Goal: Contribute content: Add original content to the website for others to see

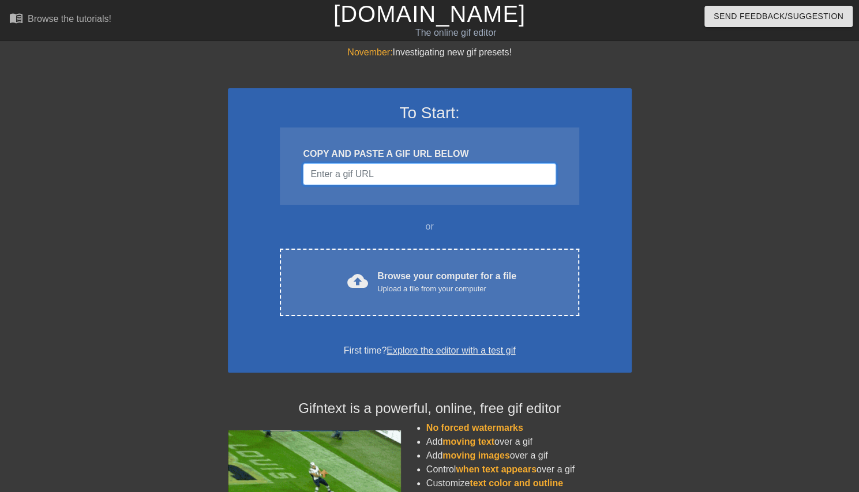
click at [377, 168] on input "Username" at bounding box center [429, 174] width 253 height 22
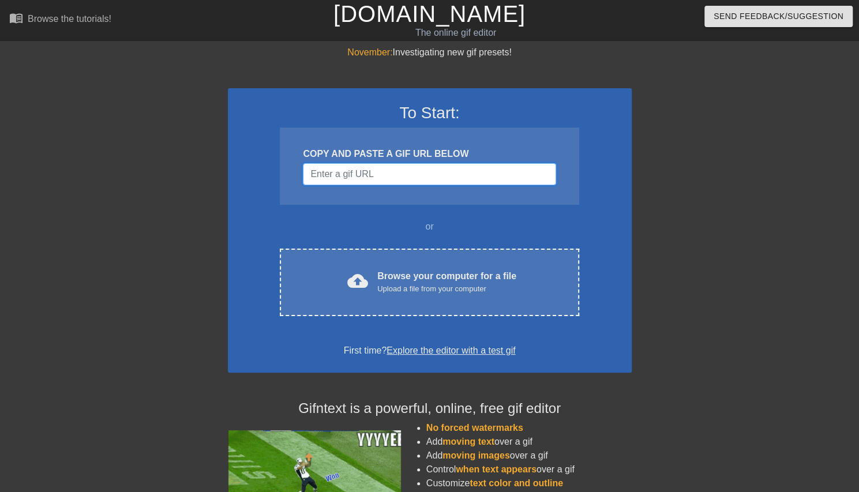
paste input "[URL][DOMAIN_NAME]"
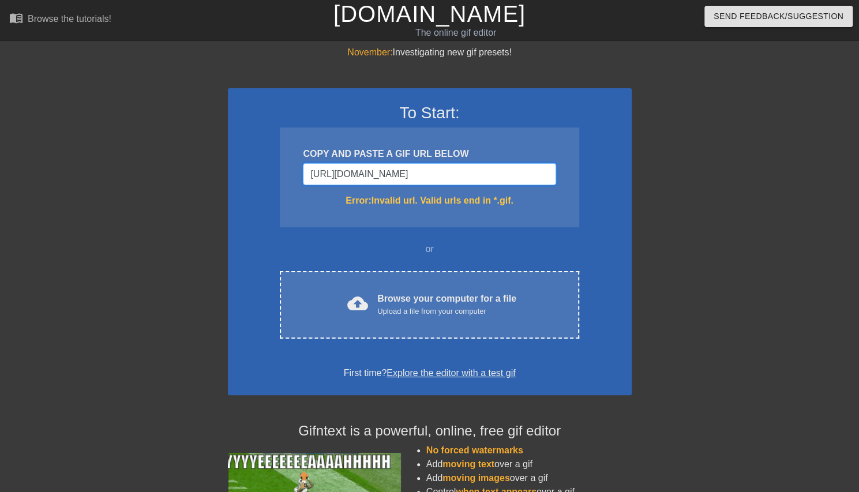
click at [345, 172] on input "[URL][DOMAIN_NAME]" at bounding box center [429, 174] width 253 height 22
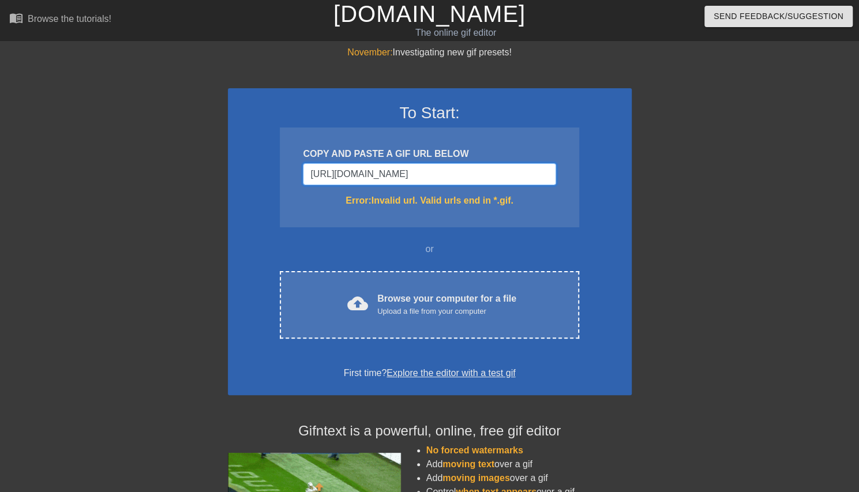
click at [345, 172] on input "[URL][DOMAIN_NAME]" at bounding box center [429, 174] width 253 height 22
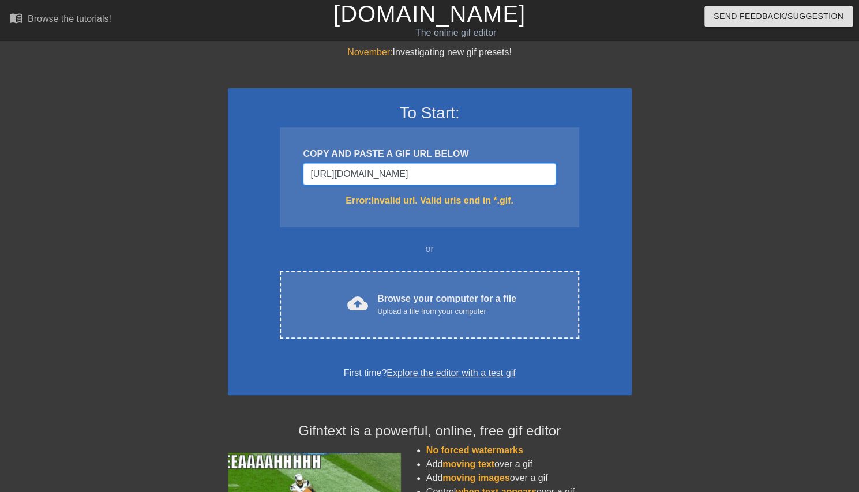
click at [345, 172] on input "[URL][DOMAIN_NAME]" at bounding box center [429, 174] width 253 height 22
paste input "<div class="tenor-gif-embed" data-postid="17596143369810862947" data-share-meth…"
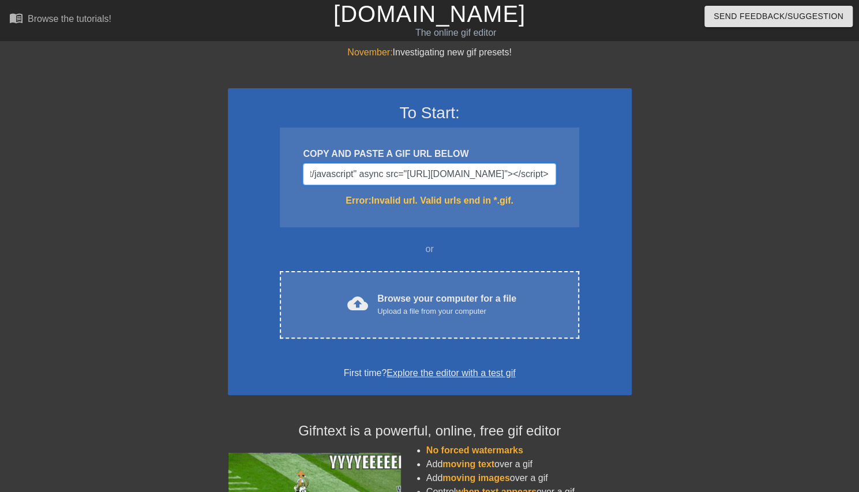
scroll to position [115, 0]
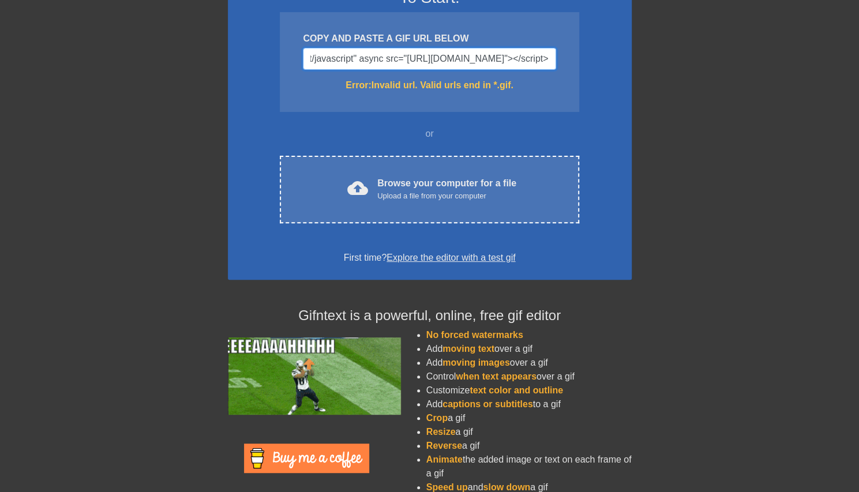
type input "<div class="tenor-gif-embed" data-postid="17596143369810862947" data-share-meth…"
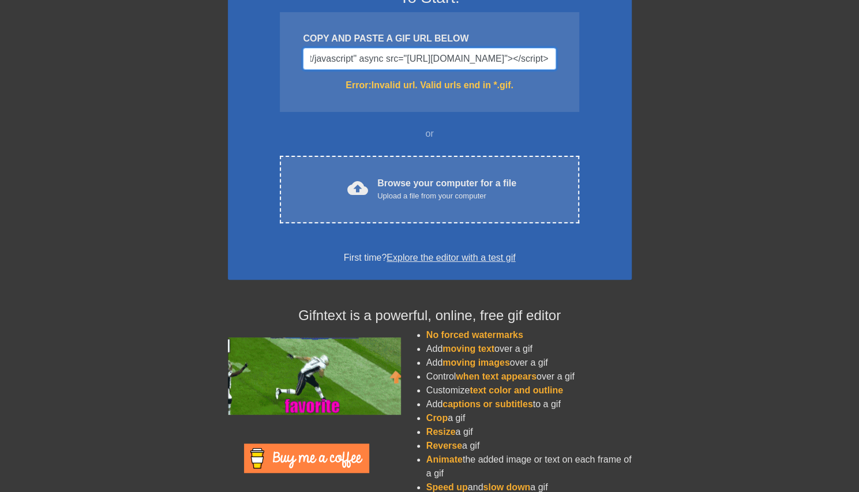
scroll to position [0, 0]
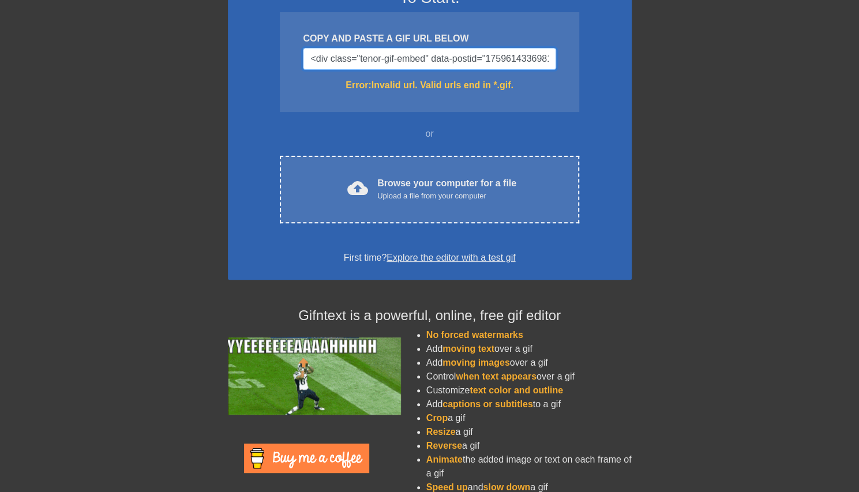
click at [404, 53] on input "<div class="tenor-gif-embed" data-postid="17596143369810862947" data-share-meth…" at bounding box center [429, 59] width 253 height 22
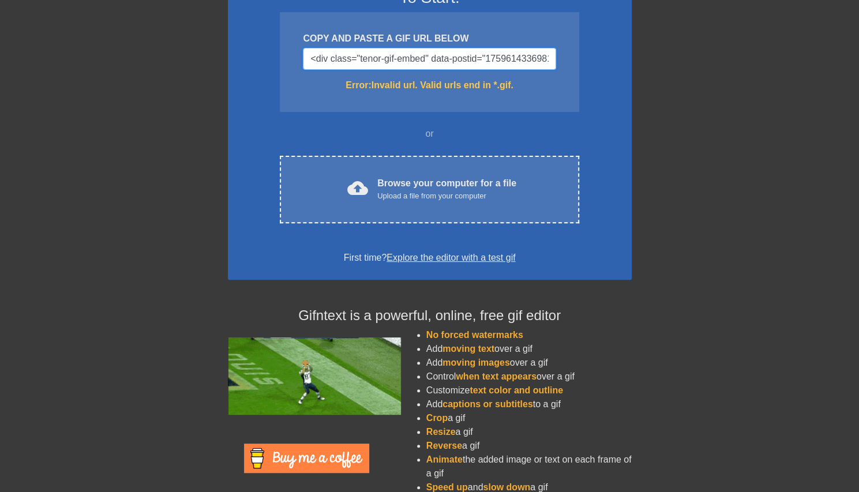
click at [404, 53] on input "<div class="tenor-gif-embed" data-postid="17596143369810862947" data-share-meth…" at bounding box center [429, 59] width 253 height 22
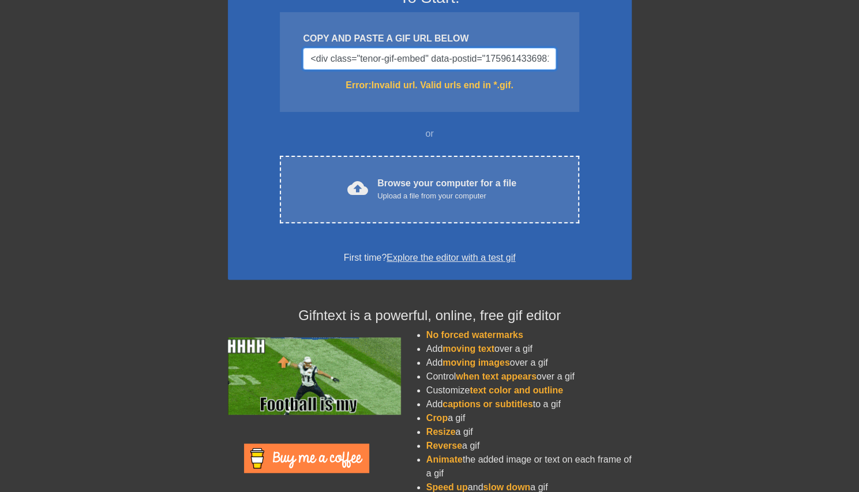
click at [404, 53] on input "<div class="tenor-gif-embed" data-postid="17596143369810862947" data-share-meth…" at bounding box center [429, 59] width 253 height 22
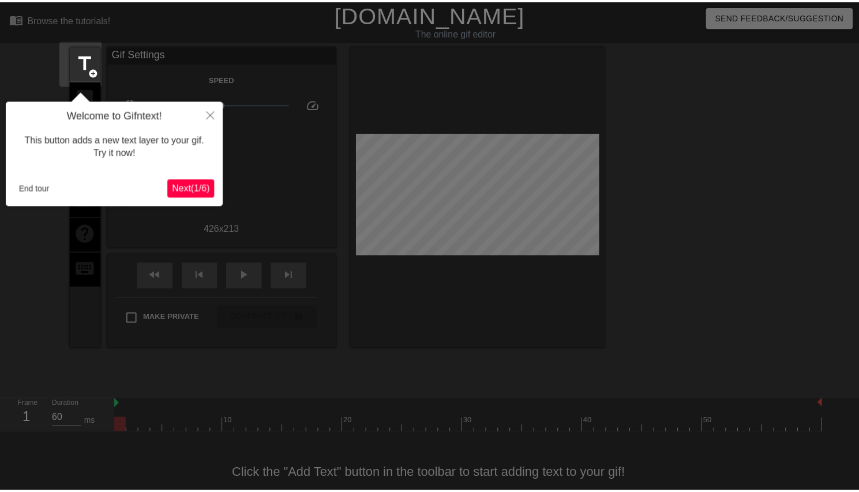
scroll to position [22, 0]
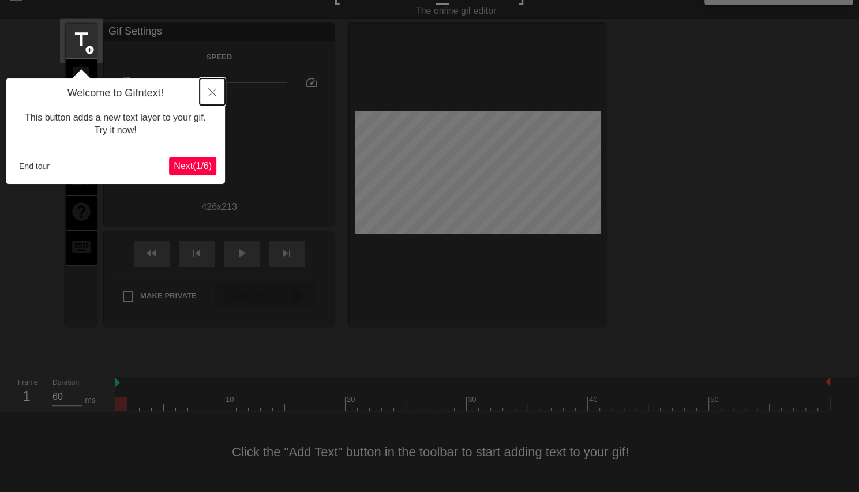
click at [209, 93] on icon "Close" at bounding box center [212, 92] width 8 height 8
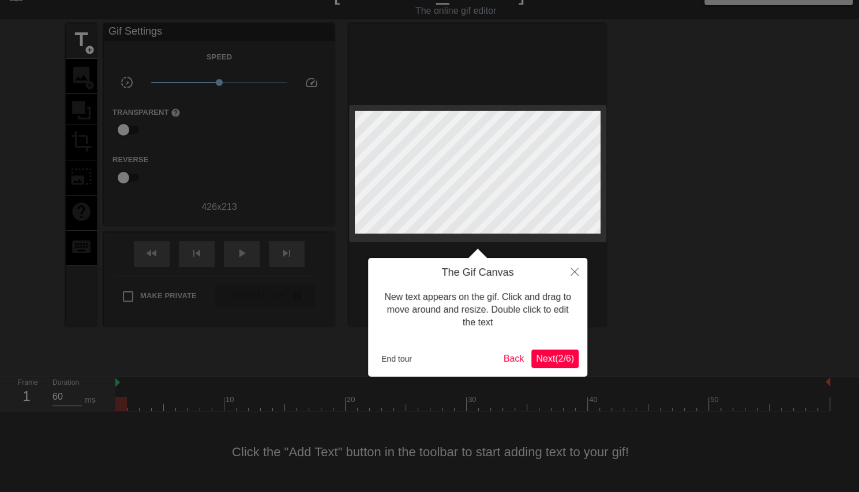
scroll to position [0, 0]
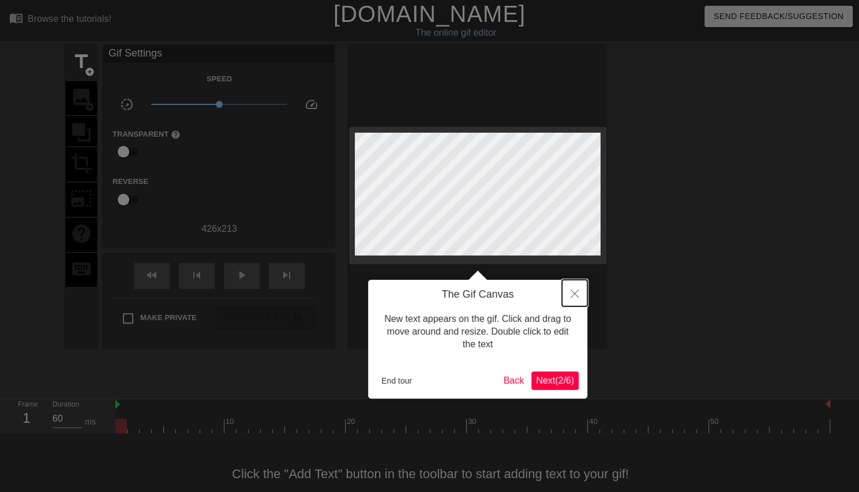
click at [570, 295] on button "Close" at bounding box center [574, 293] width 25 height 27
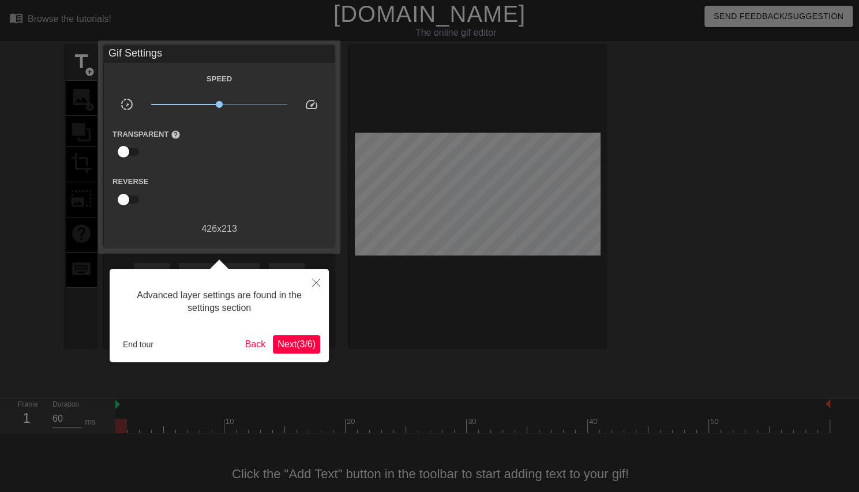
scroll to position [22, 0]
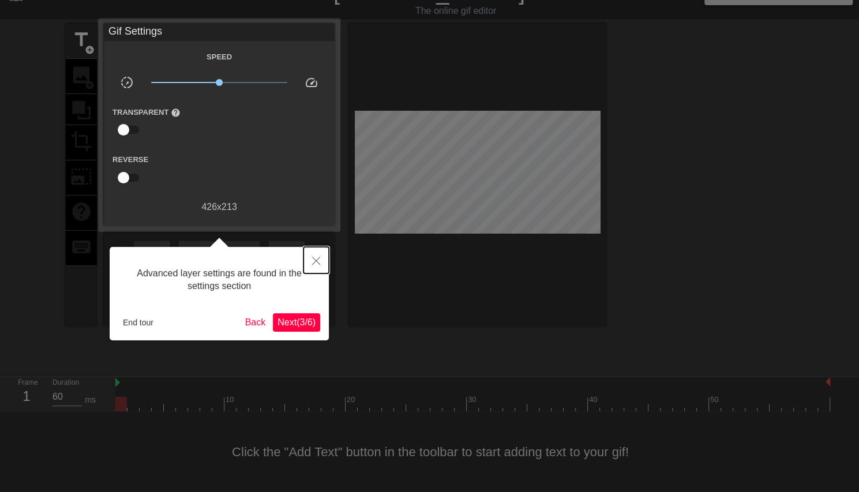
click at [317, 258] on icon "Close" at bounding box center [316, 261] width 8 height 8
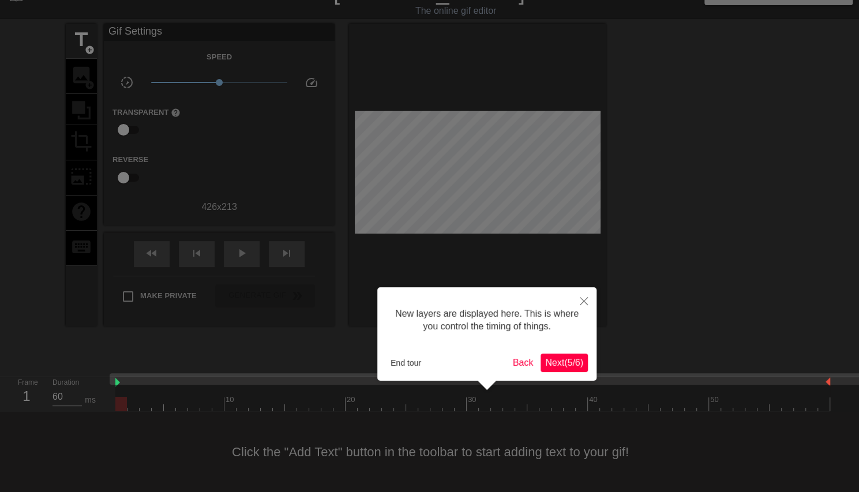
scroll to position [10, 0]
click at [581, 292] on button "Close" at bounding box center [583, 300] width 25 height 27
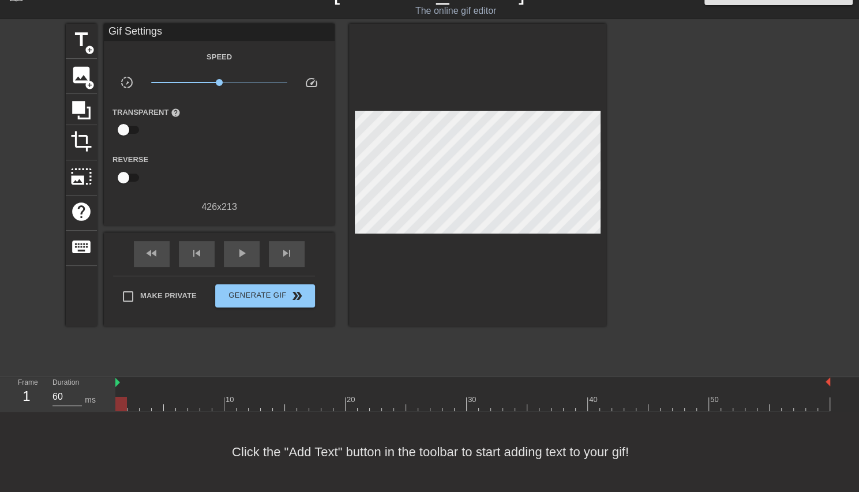
scroll to position [22, 0]
click at [88, 74] on span "image" at bounding box center [81, 75] width 22 height 22
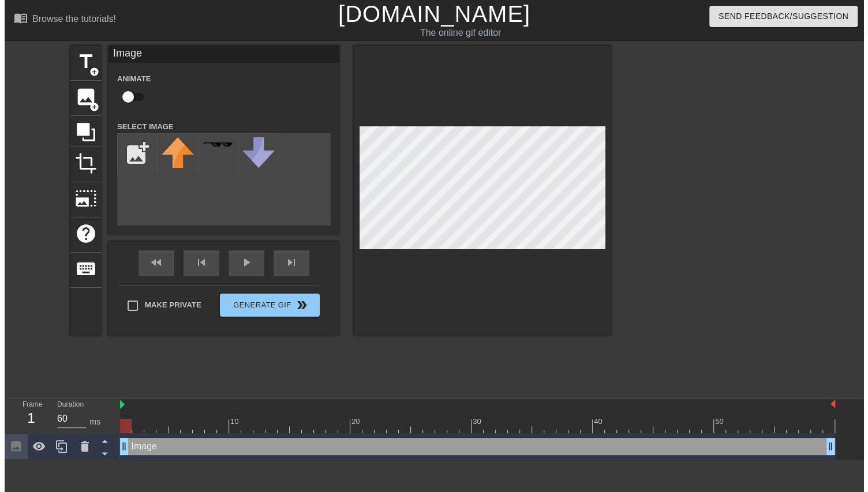
scroll to position [0, 0]
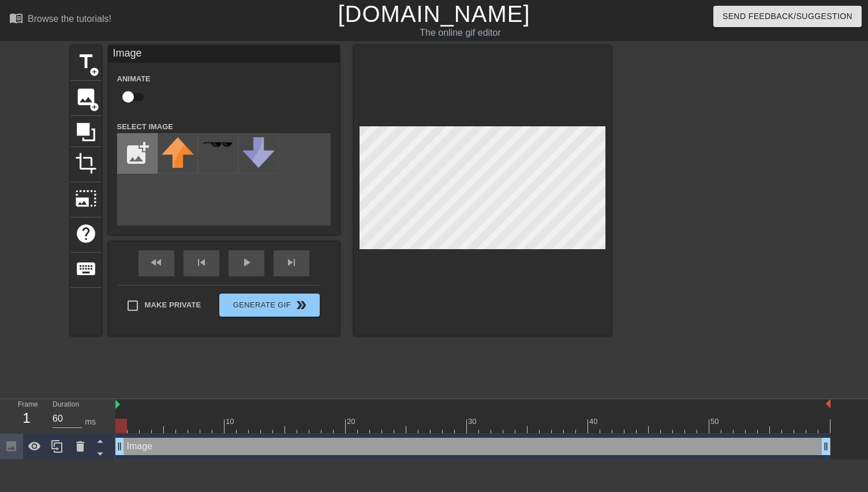
click at [129, 148] on input "file" at bounding box center [137, 153] width 39 height 39
type input "C:\fakepath\Screenshot [DATE] 151935.png"
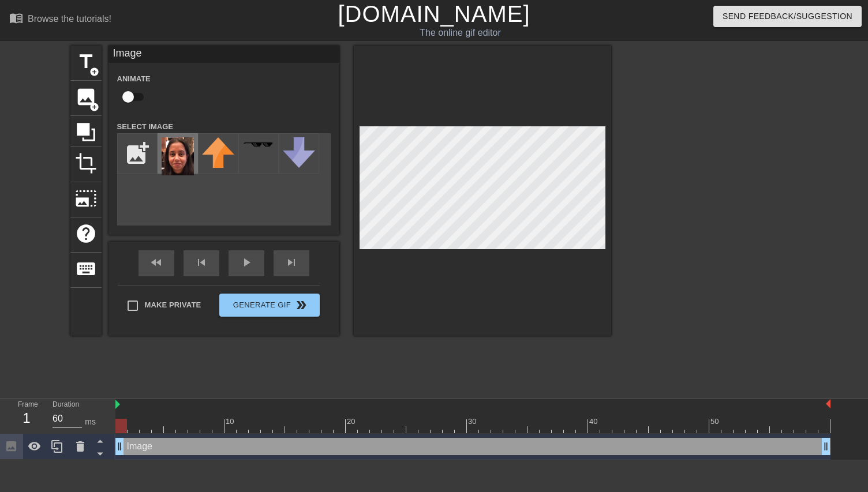
click at [192, 159] on img at bounding box center [178, 156] width 32 height 38
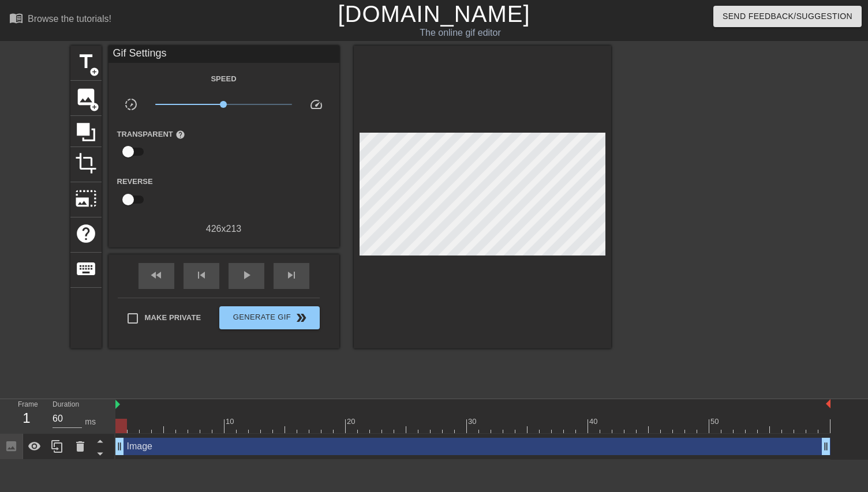
click at [633, 205] on div at bounding box center [711, 219] width 173 height 346
click at [284, 321] on span "Generate Gif double_arrow" at bounding box center [269, 318] width 91 height 14
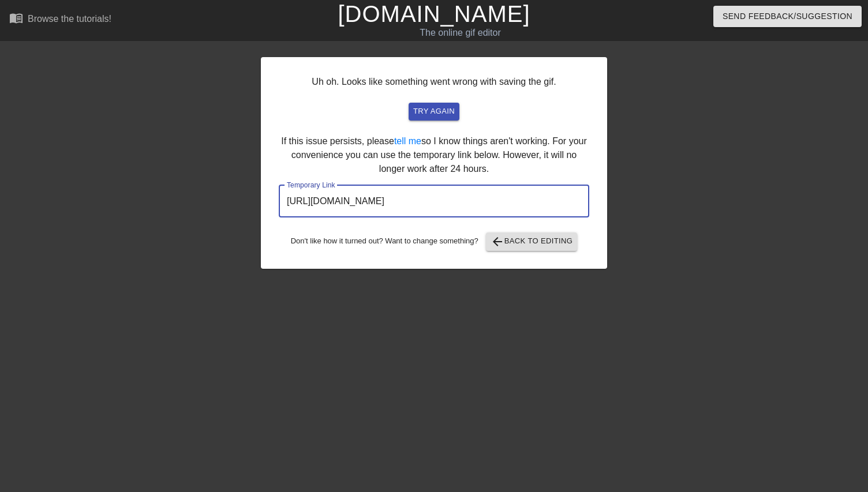
drag, startPoint x: 536, startPoint y: 196, endPoint x: 270, endPoint y: 196, distance: 265.9
click at [270, 196] on div "Uh oh. Looks like something went wrong with saving the gif. try again If this i…" at bounding box center [434, 163] width 346 height 212
